Goal: Check status: Check status

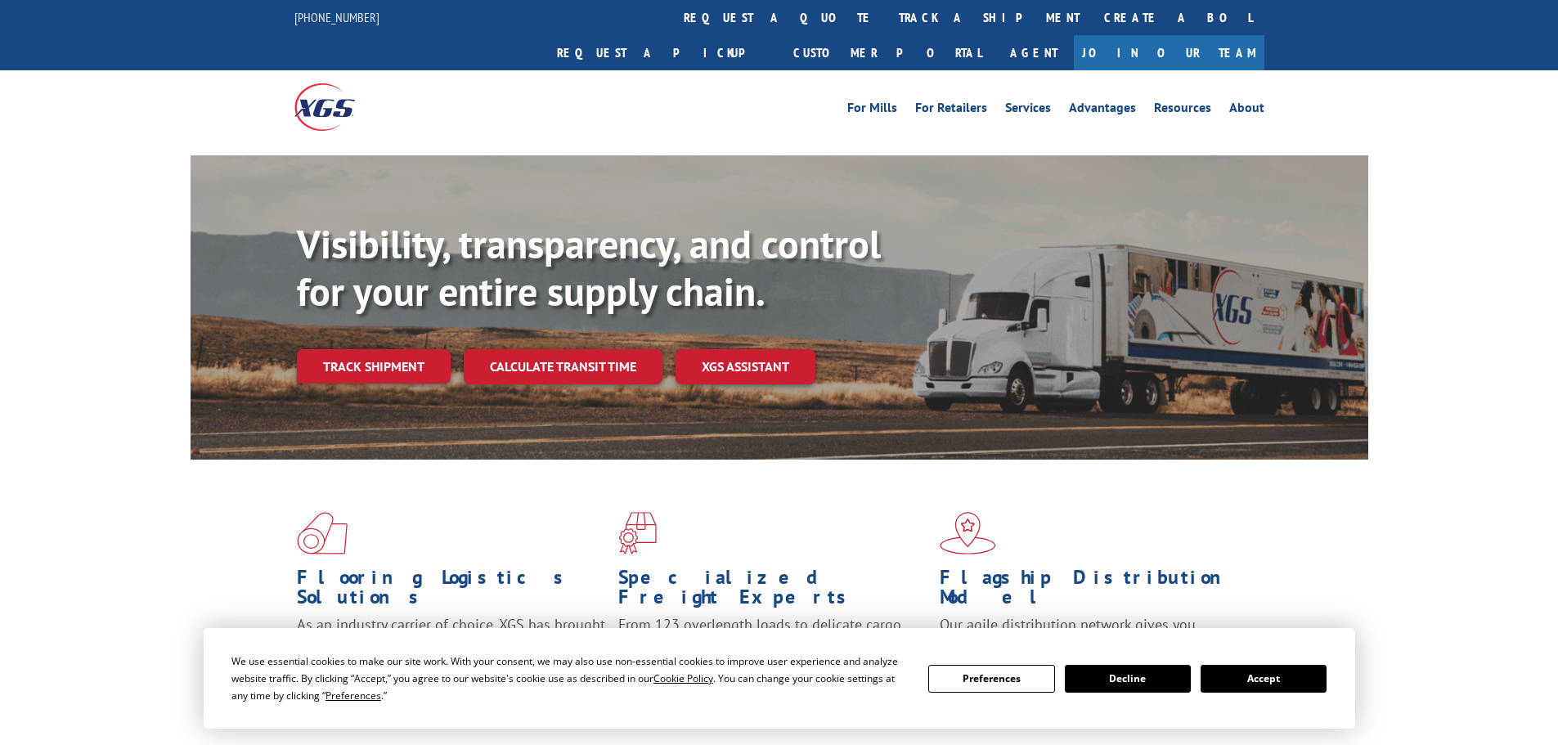
click at [410, 361] on div "Visibility, transparency, and control for your entire supply chain. Track shipm…" at bounding box center [832, 335] width 1071 height 228
click at [401, 349] on link "Track shipment" at bounding box center [374, 366] width 154 height 34
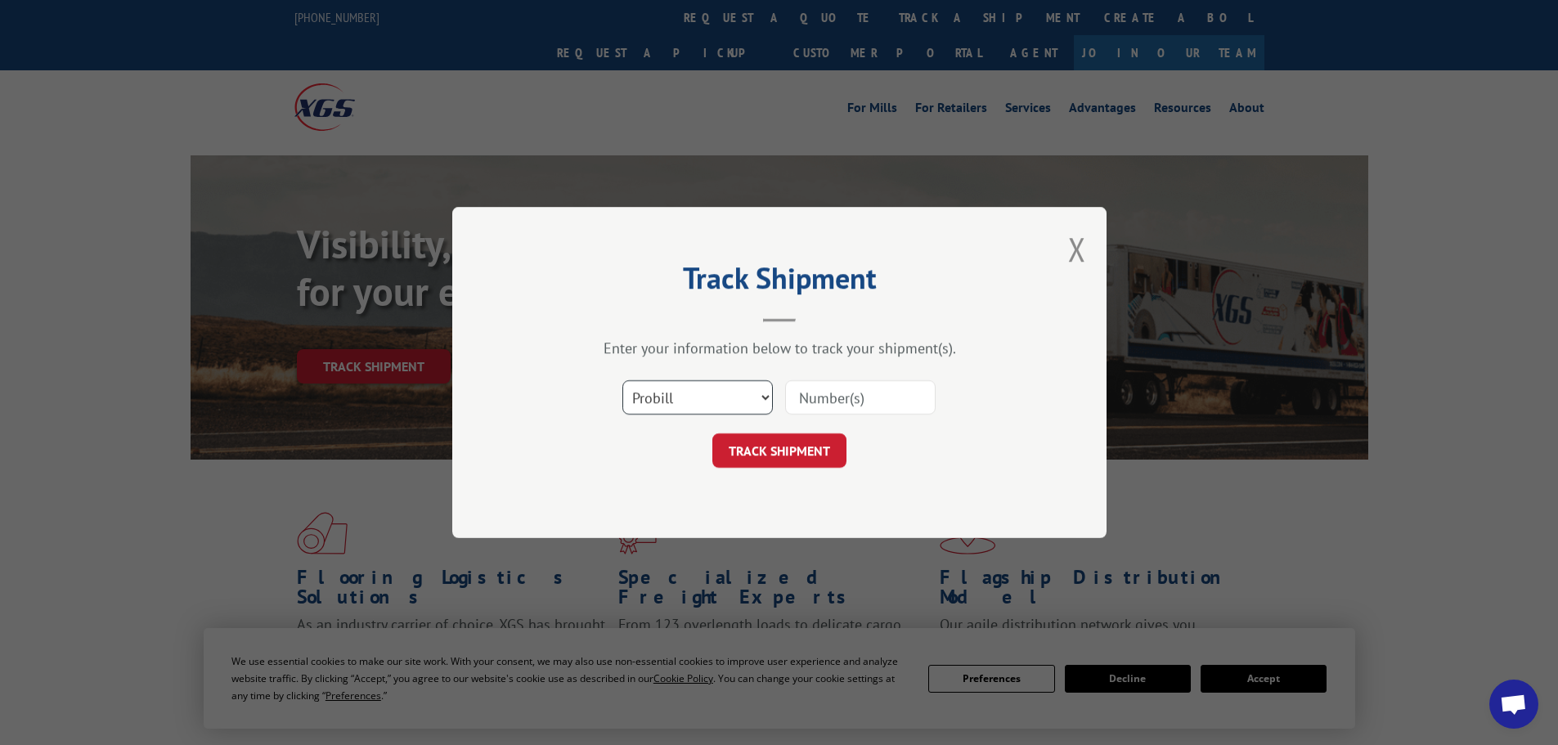
click at [660, 397] on select "Select category... Probill BOL PO" at bounding box center [697, 397] width 150 height 34
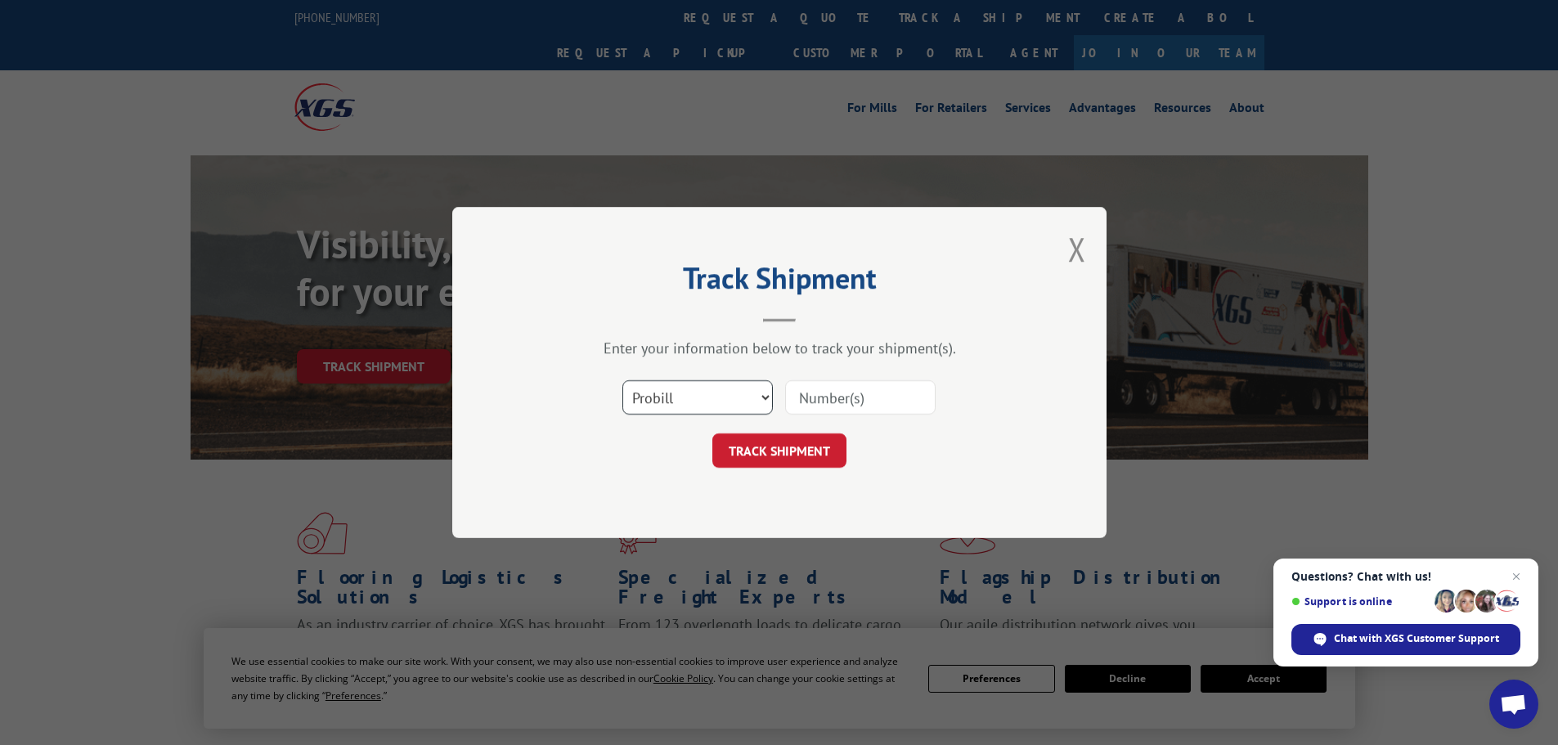
select select "bol"
click at [622, 380] on select "Select category... Probill BOL PO" at bounding box center [697, 397] width 150 height 34
click at [842, 399] on input at bounding box center [860, 397] width 150 height 34
type input "6000337"
click at [712, 433] on button "TRACK SHIPMENT" at bounding box center [779, 450] width 134 height 34
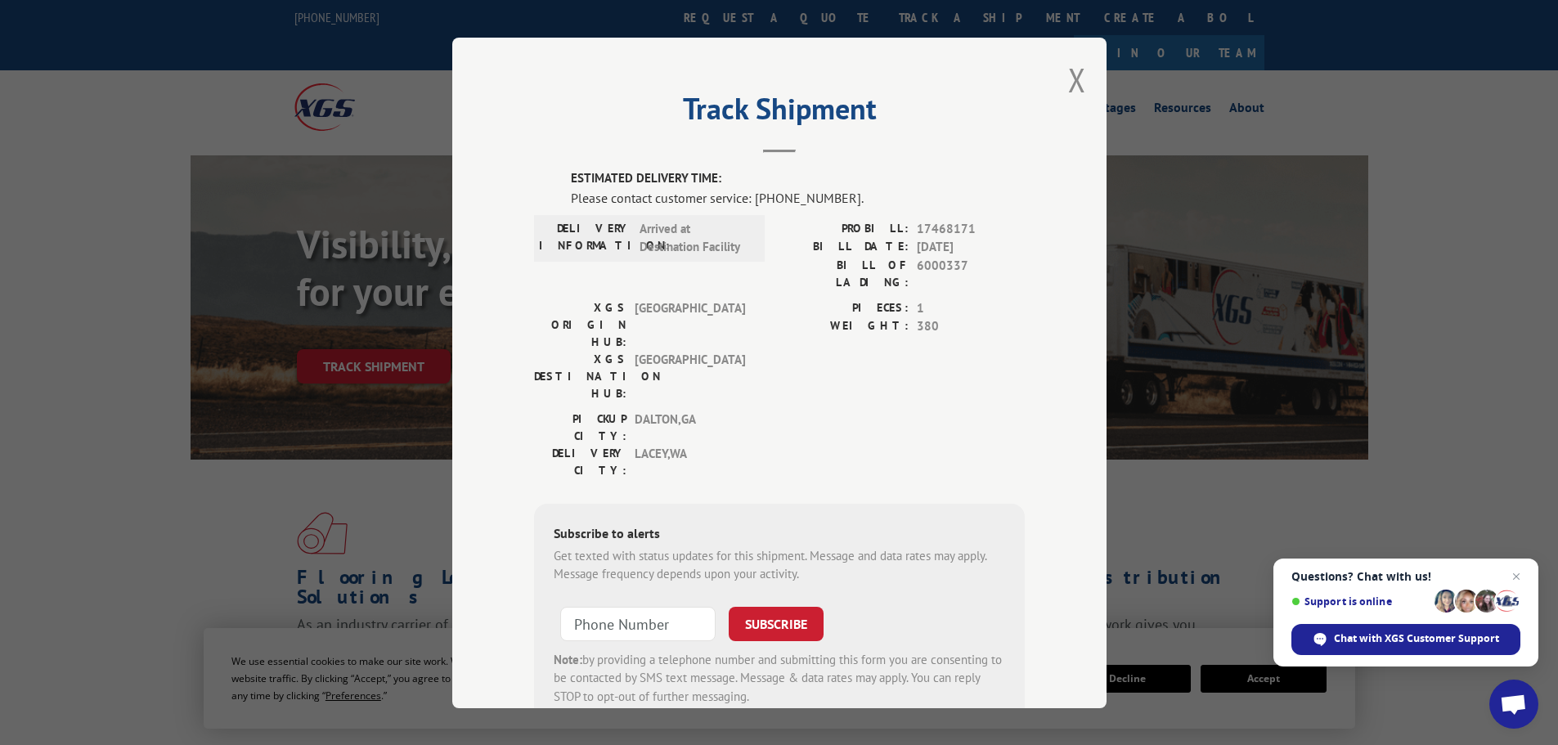
click at [749, 192] on div "Please contact customer service: [PHONE_NUMBER]." at bounding box center [798, 197] width 454 height 20
click at [1417, 643] on span "Chat with XGS Customer Support" at bounding box center [1416, 638] width 165 height 15
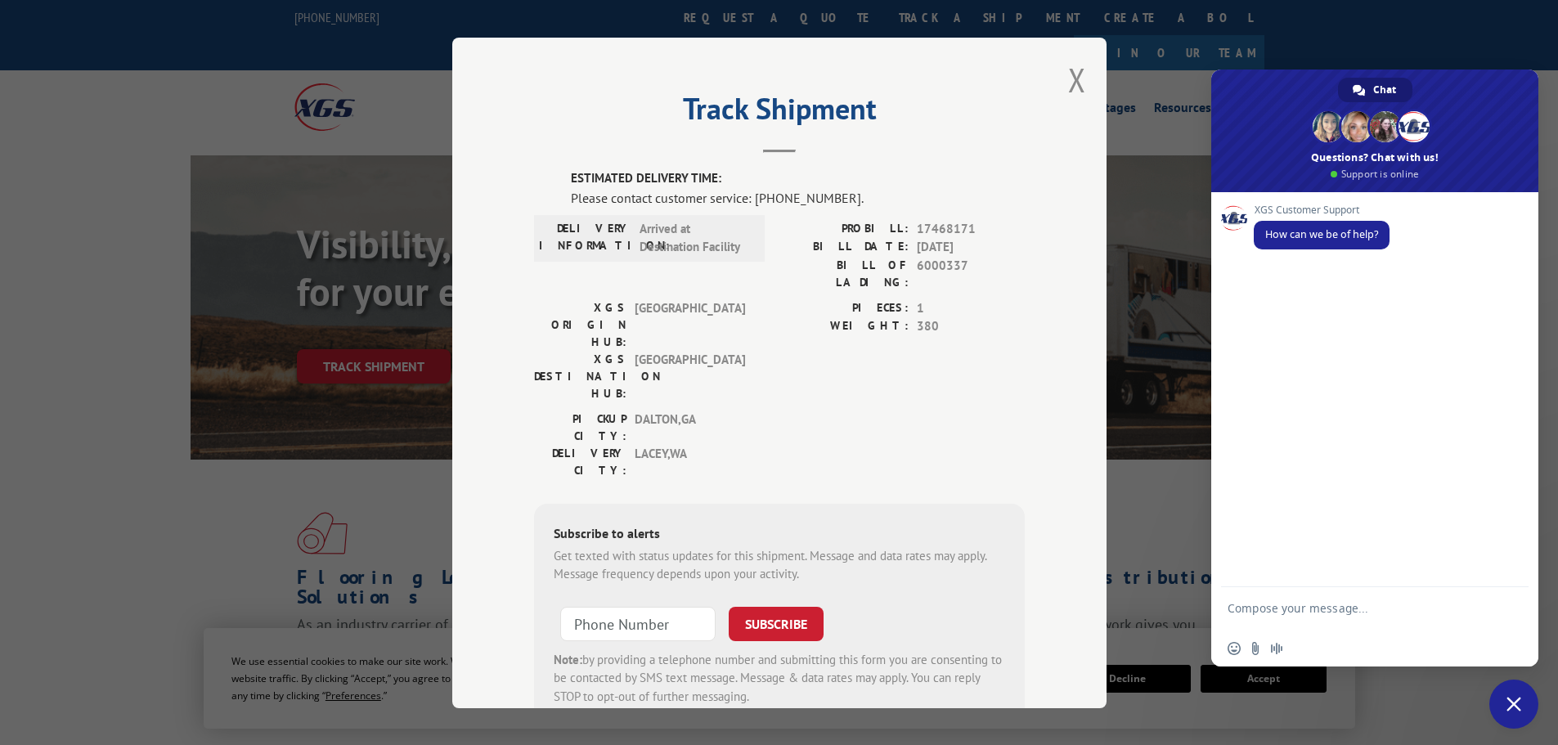
click at [1294, 601] on textarea "Compose your message..." at bounding box center [1357, 615] width 258 height 29
type textarea "track from hub to destination bol 6000337"
